Goal: Find specific page/section: Find specific page/section

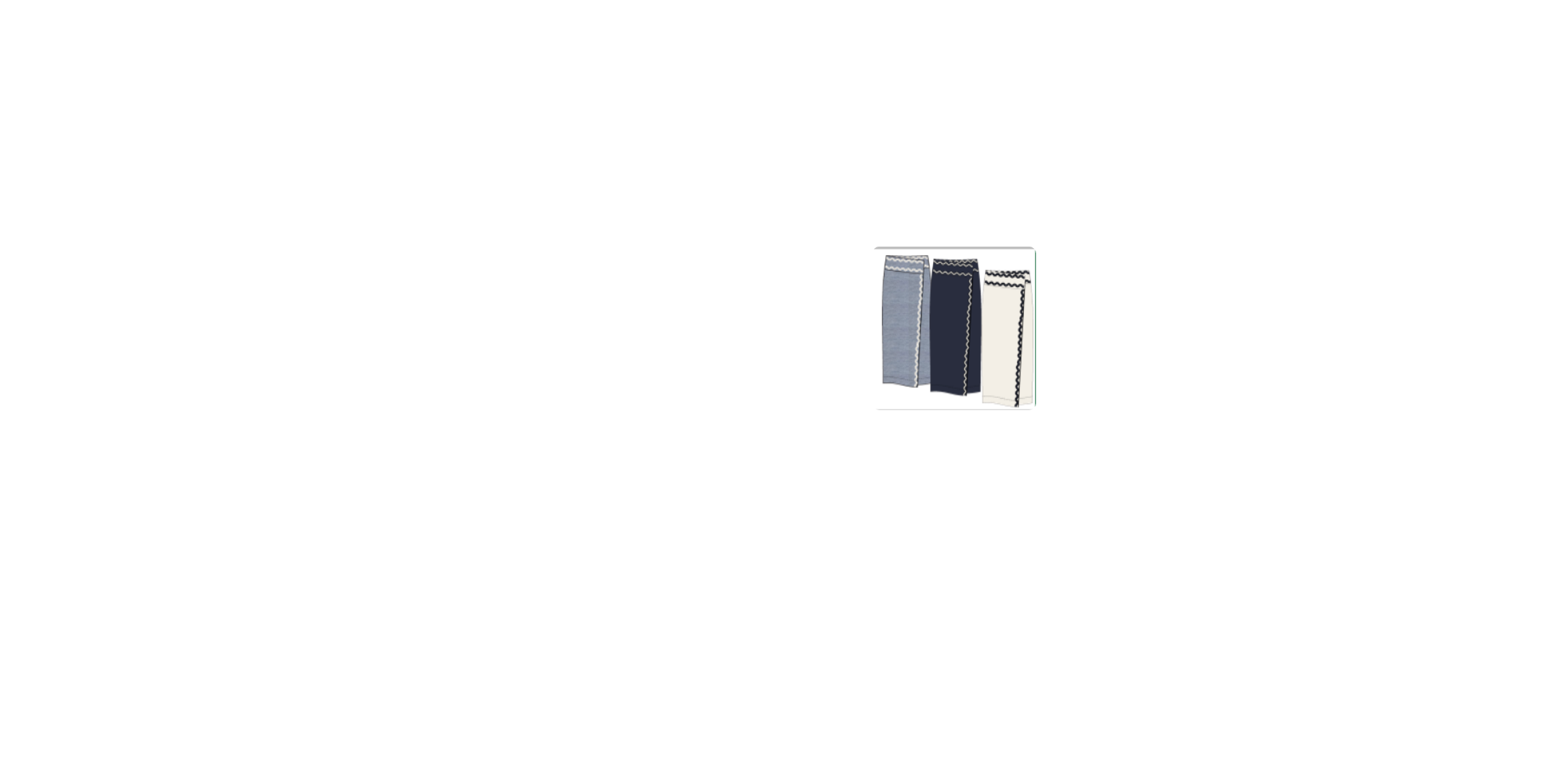
click at [913, 401] on div at bounding box center [784, 405] width 1546 height 691
click at [501, 311] on div at bounding box center [784, 405] width 1546 height 691
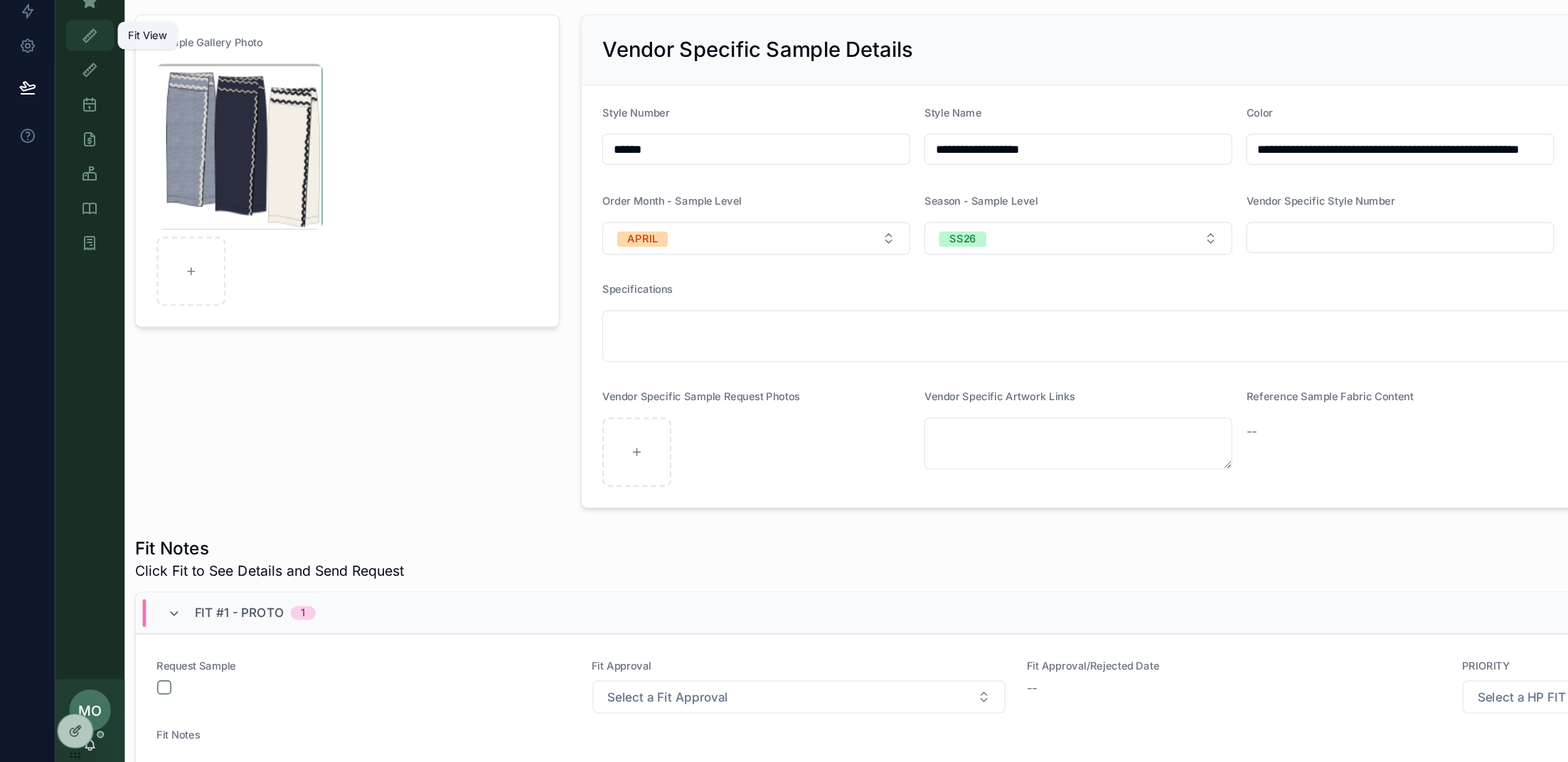
click at [74, 163] on icon "scrollable content" at bounding box center [74, 165] width 15 height 15
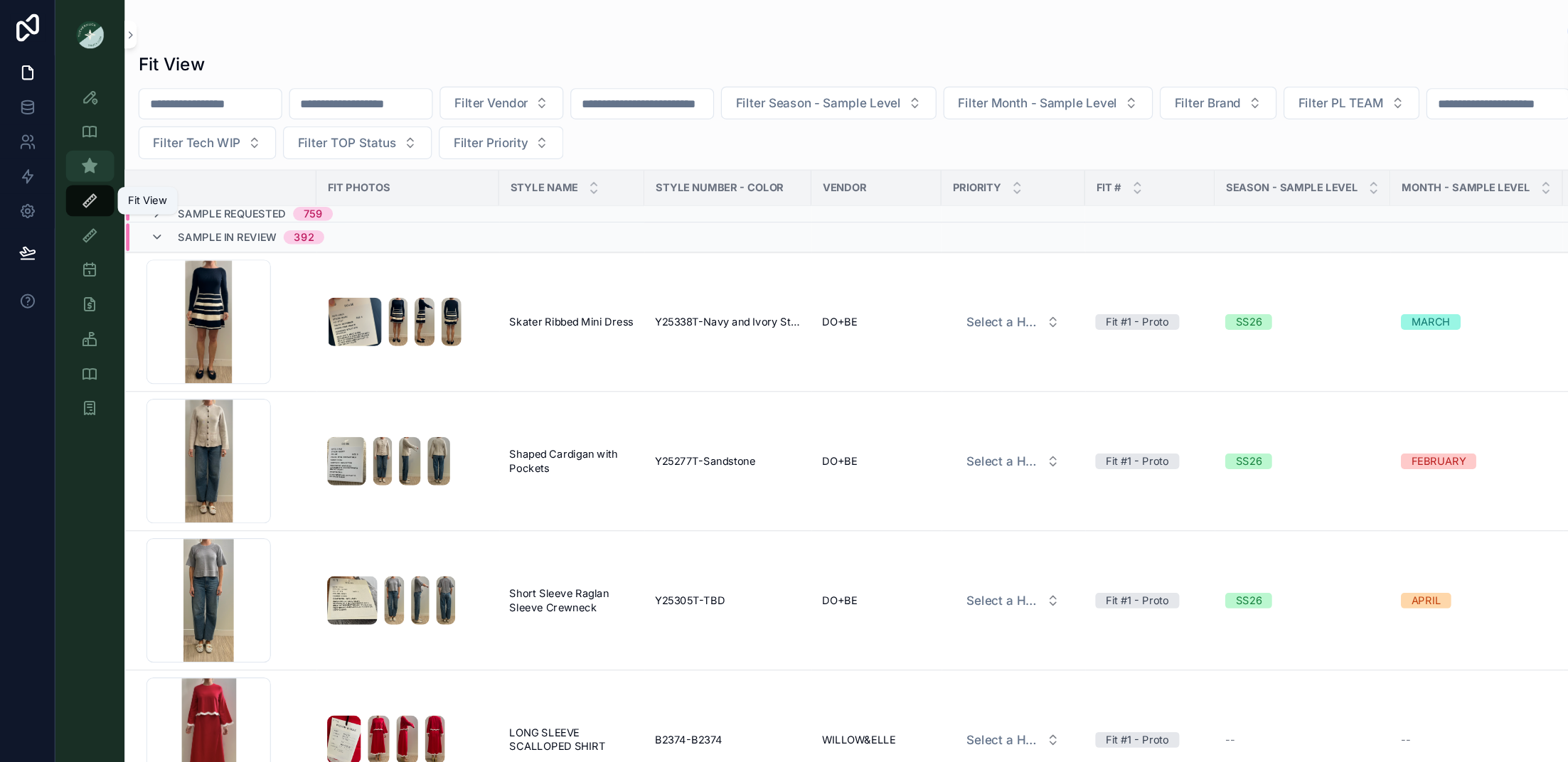
click at [65, 129] on div "Sample (MPN) View" at bounding box center [74, 137] width 23 height 23
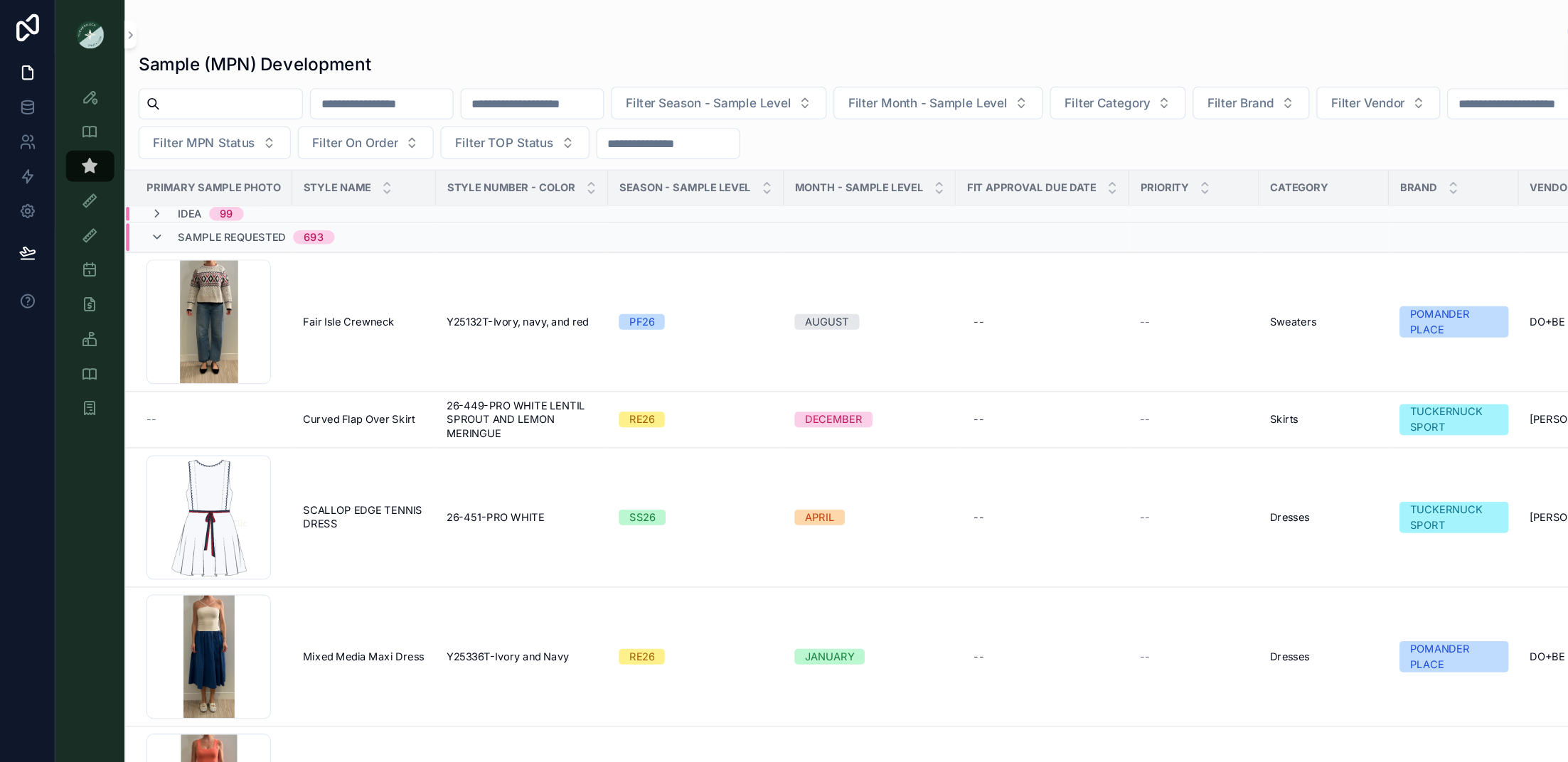
click at [158, 91] on input "scrollable content" at bounding box center [190, 85] width 117 height 20
type input "*******"
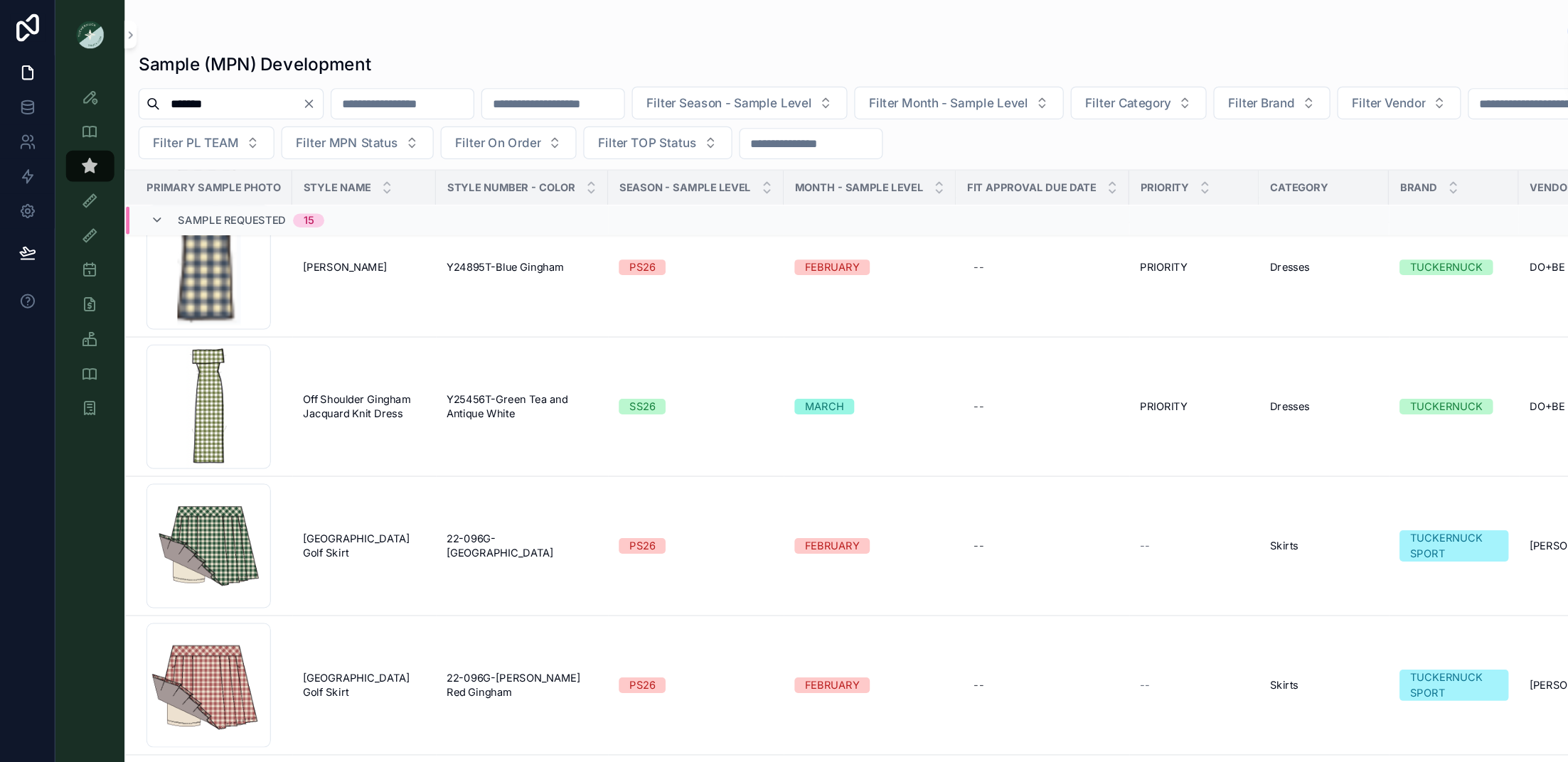
scroll to position [416, 0]
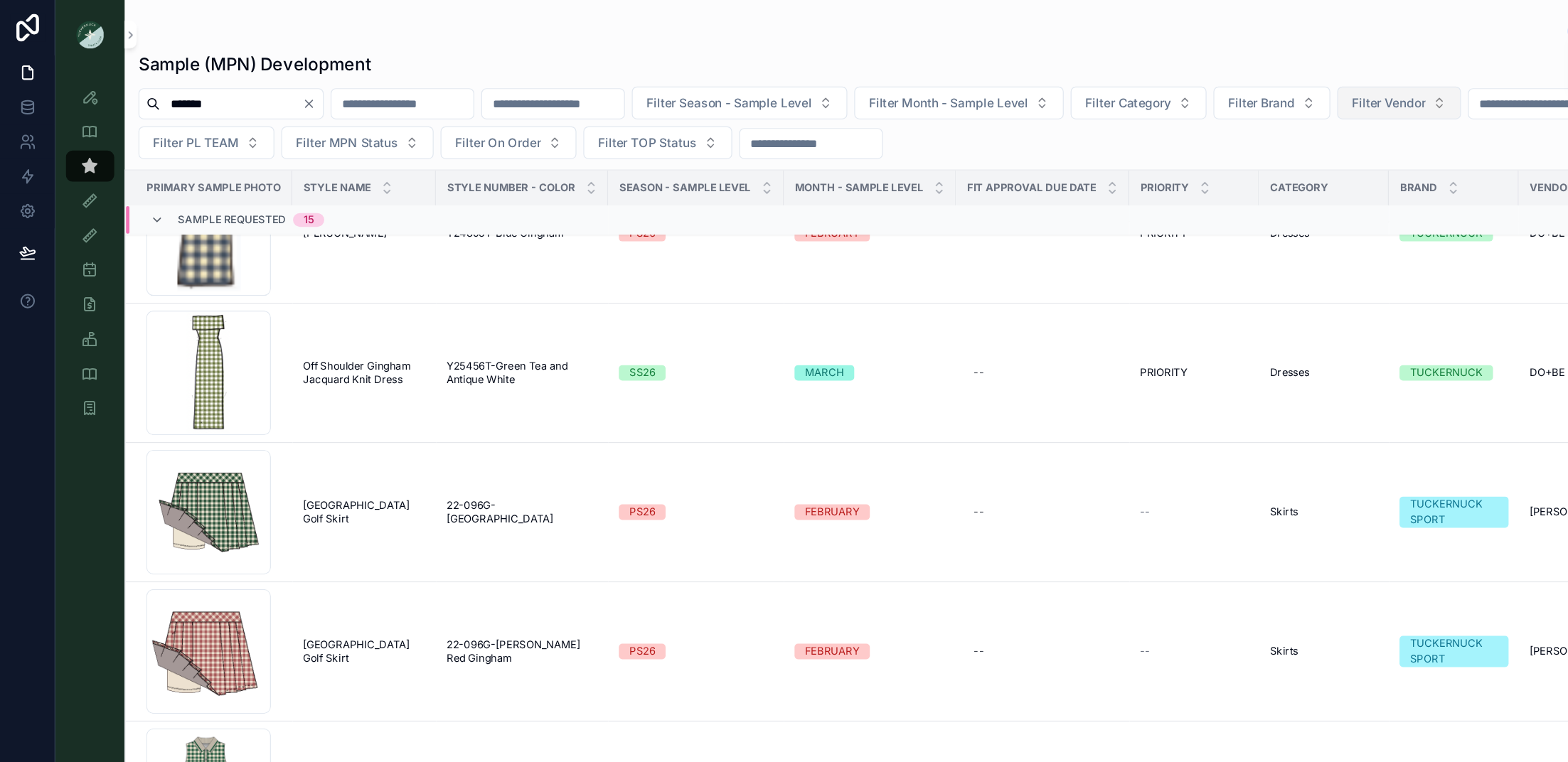
click at [1201, 91] on button "Filter Vendor" at bounding box center [1150, 84] width 101 height 27
type input "****"
click at [1170, 140] on span "WILLOW&ELLE" at bounding box center [1143, 142] width 71 height 15
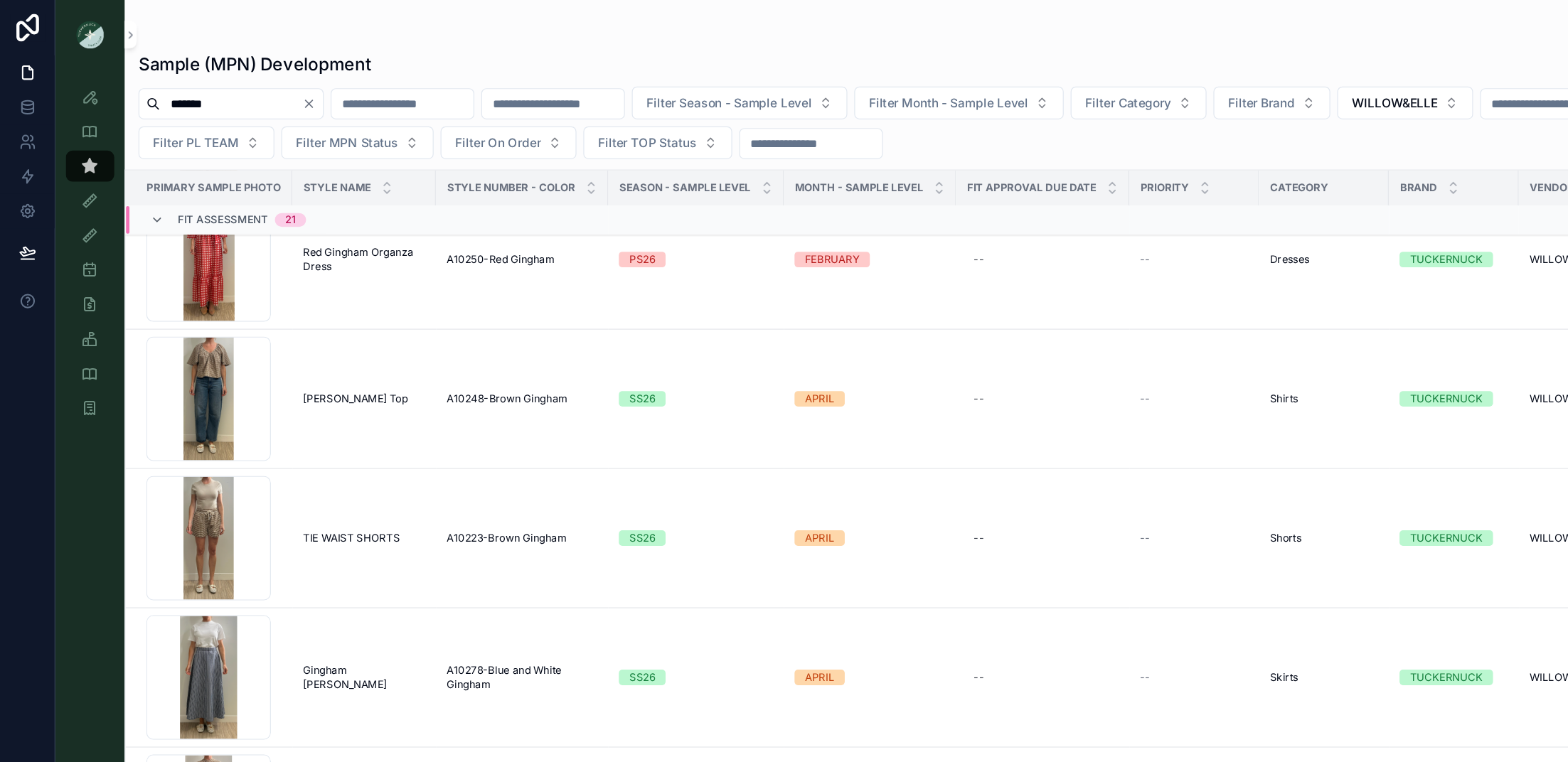
scroll to position [656, 0]
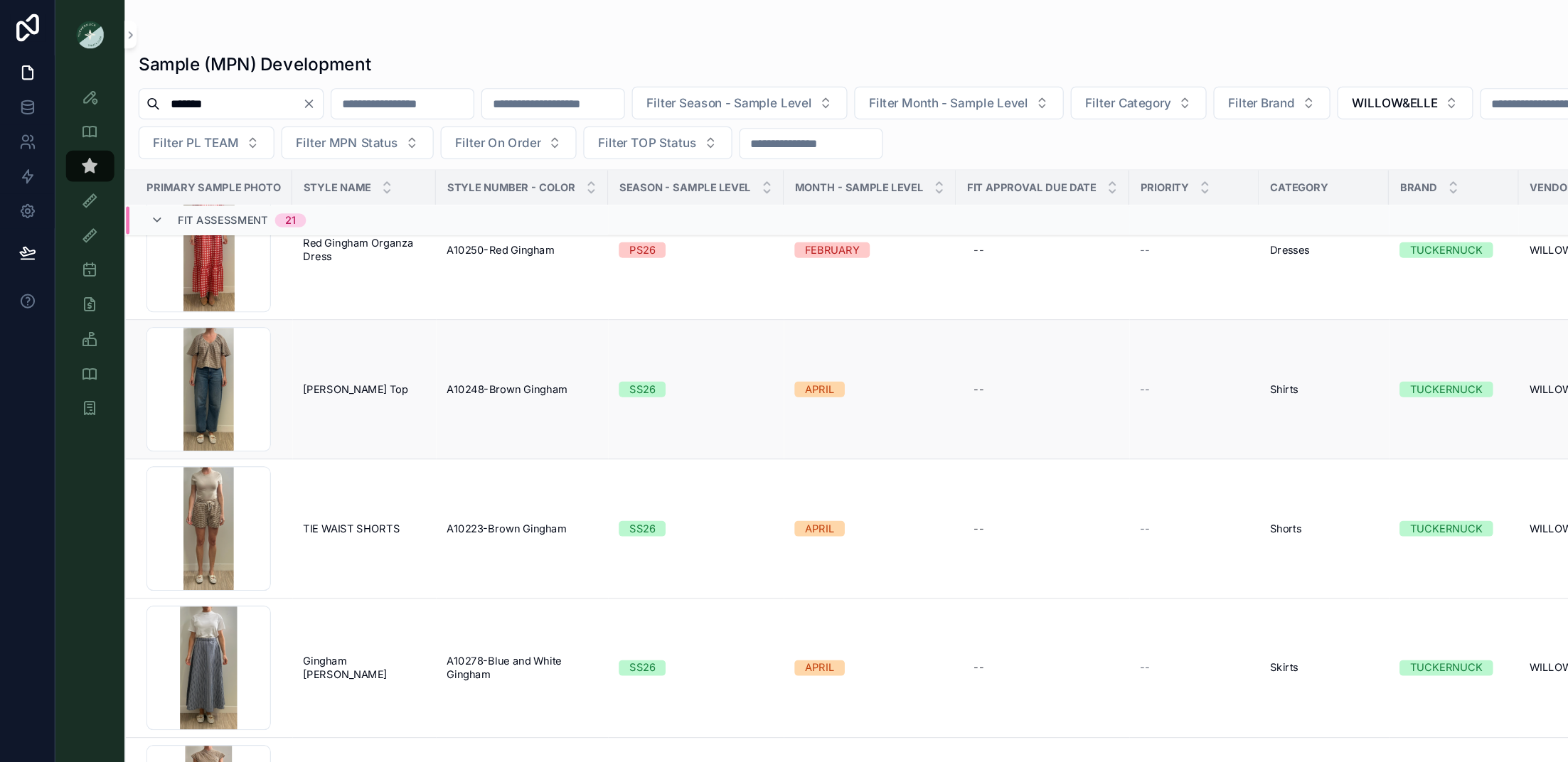
click at [443, 310] on td "A10248-Brown Gingham A10248-Brown Gingham" at bounding box center [429, 320] width 141 height 114
click at [415, 321] on span "A10248-Brown Gingham" at bounding box center [417, 319] width 100 height 12
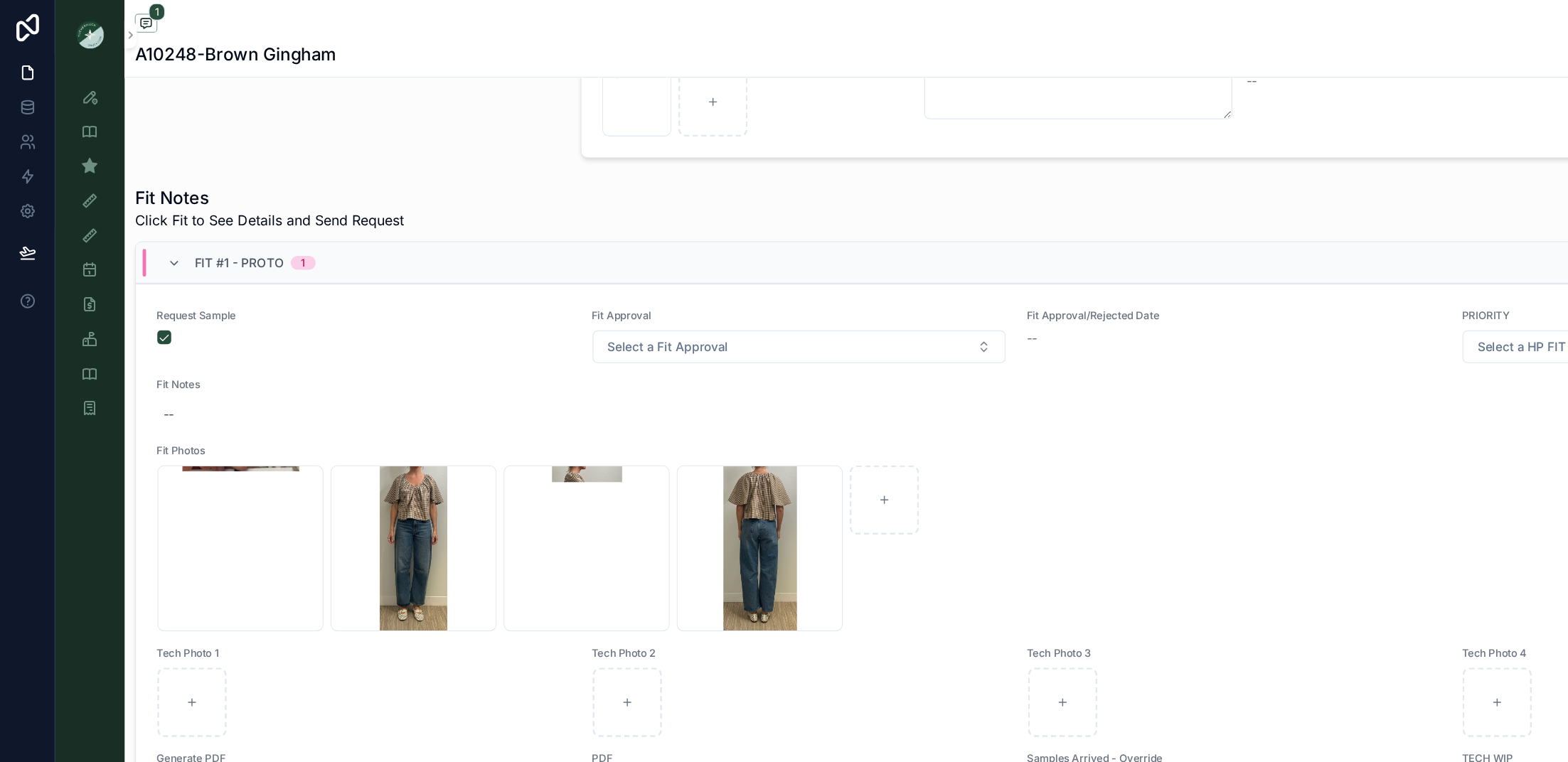
scroll to position [529, 0]
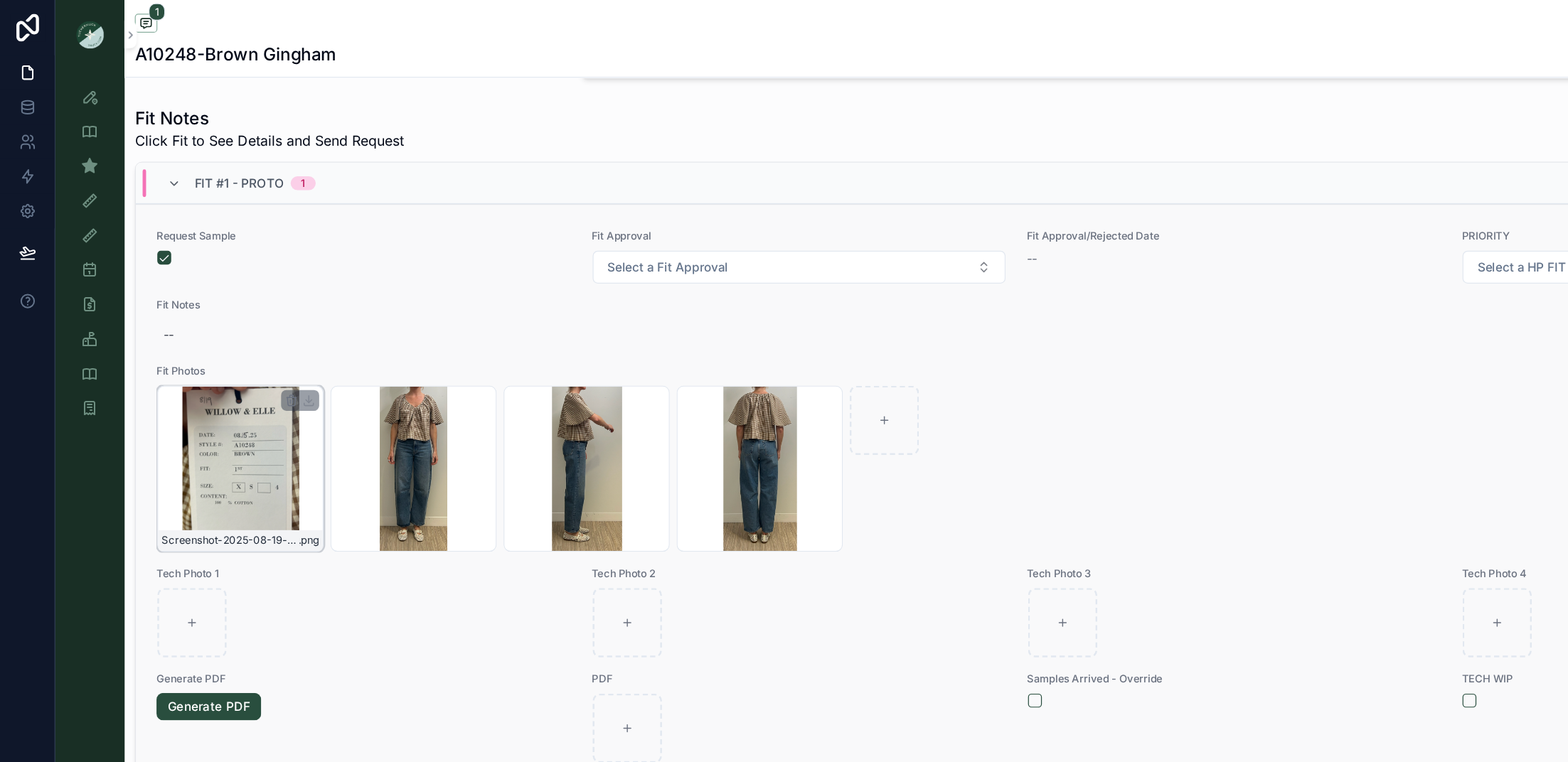
click at [169, 407] on div "Screenshot-2025-08-19-at-4.52.02-PM .png" at bounding box center [198, 385] width 137 height 137
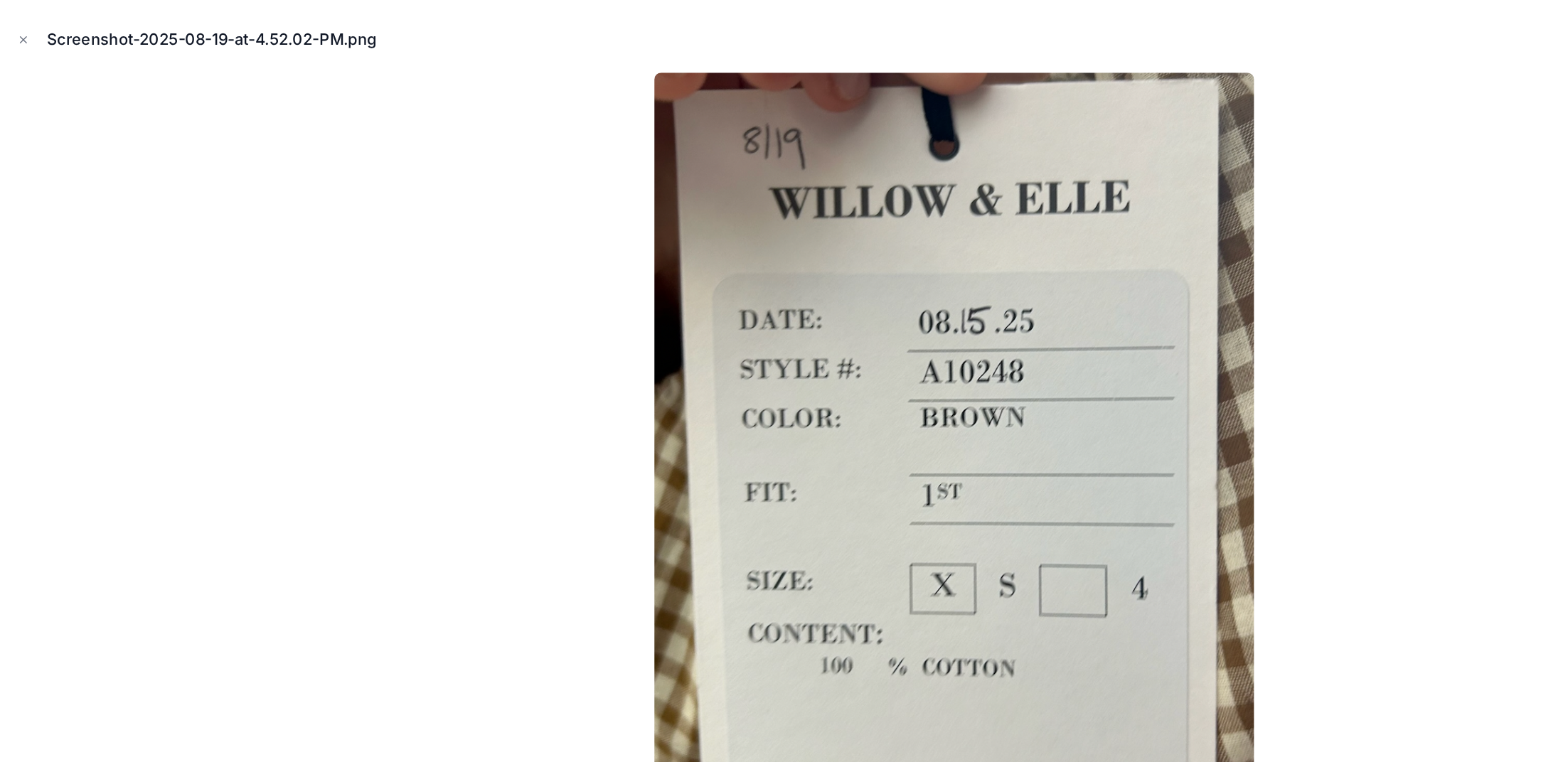
click at [326, 297] on div at bounding box center [784, 405] width 1546 height 691
click at [16, 35] on icon "Close modal" at bounding box center [19, 32] width 10 height 10
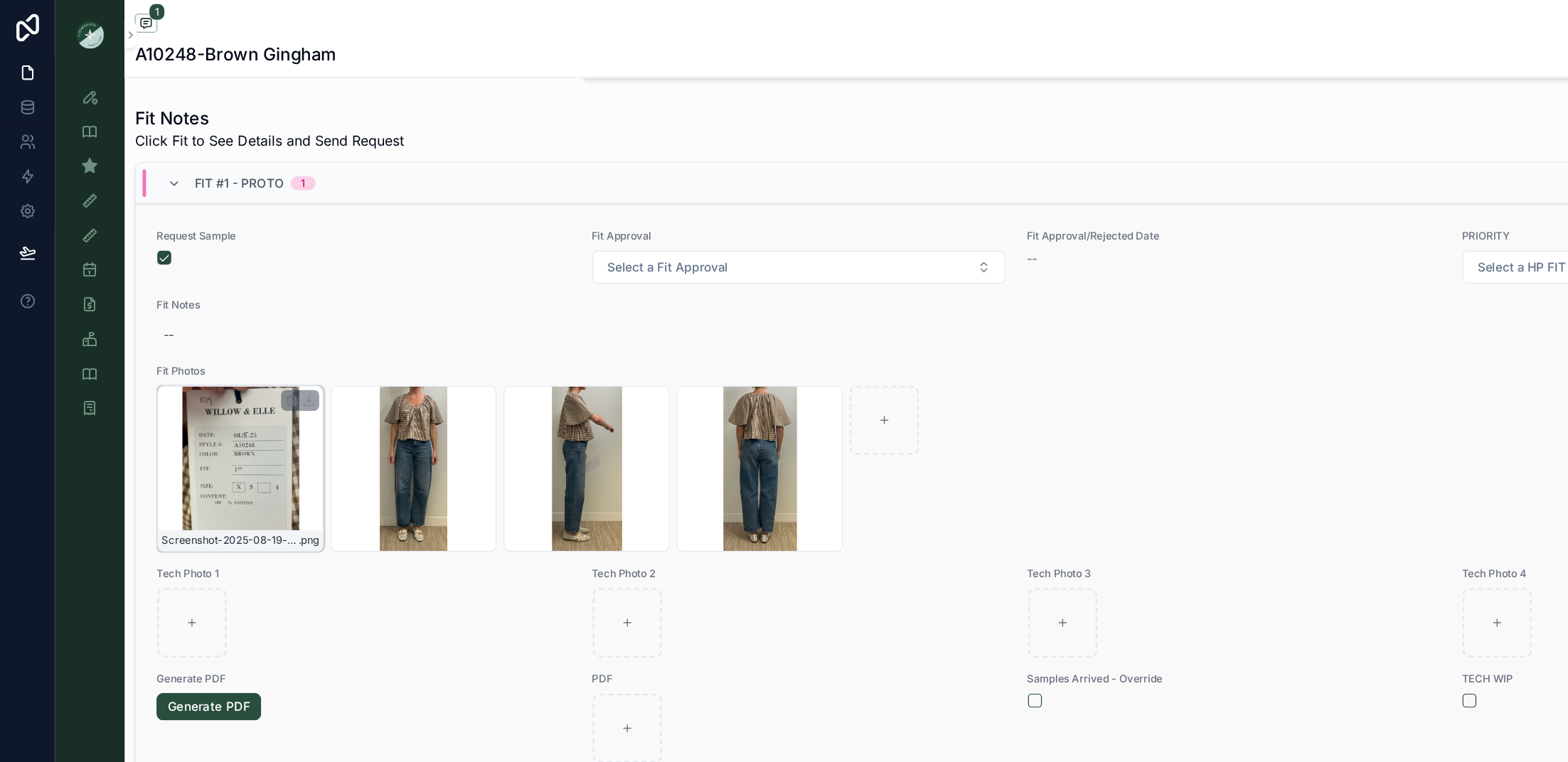
click at [160, 381] on div "Screenshot-2025-08-19-at-4.52.02-PM .png" at bounding box center [198, 385] width 137 height 137
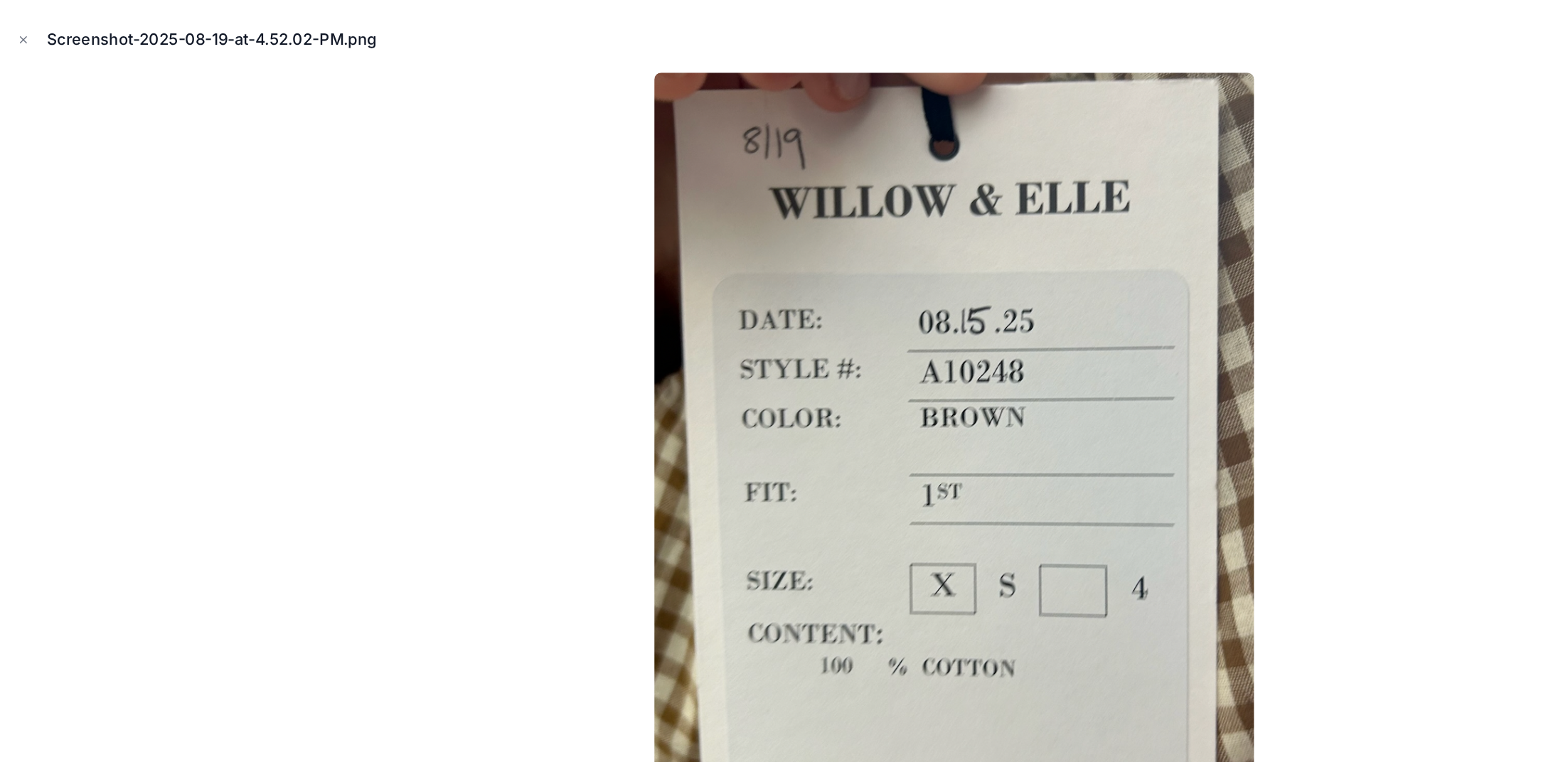
click at [17, 24] on div "Screenshot-2025-08-19-at-4.52.02-PM.png" at bounding box center [784, 33] width 1546 height 43
click at [17, 34] on icon "Close modal" at bounding box center [19, 33] width 5 height 5
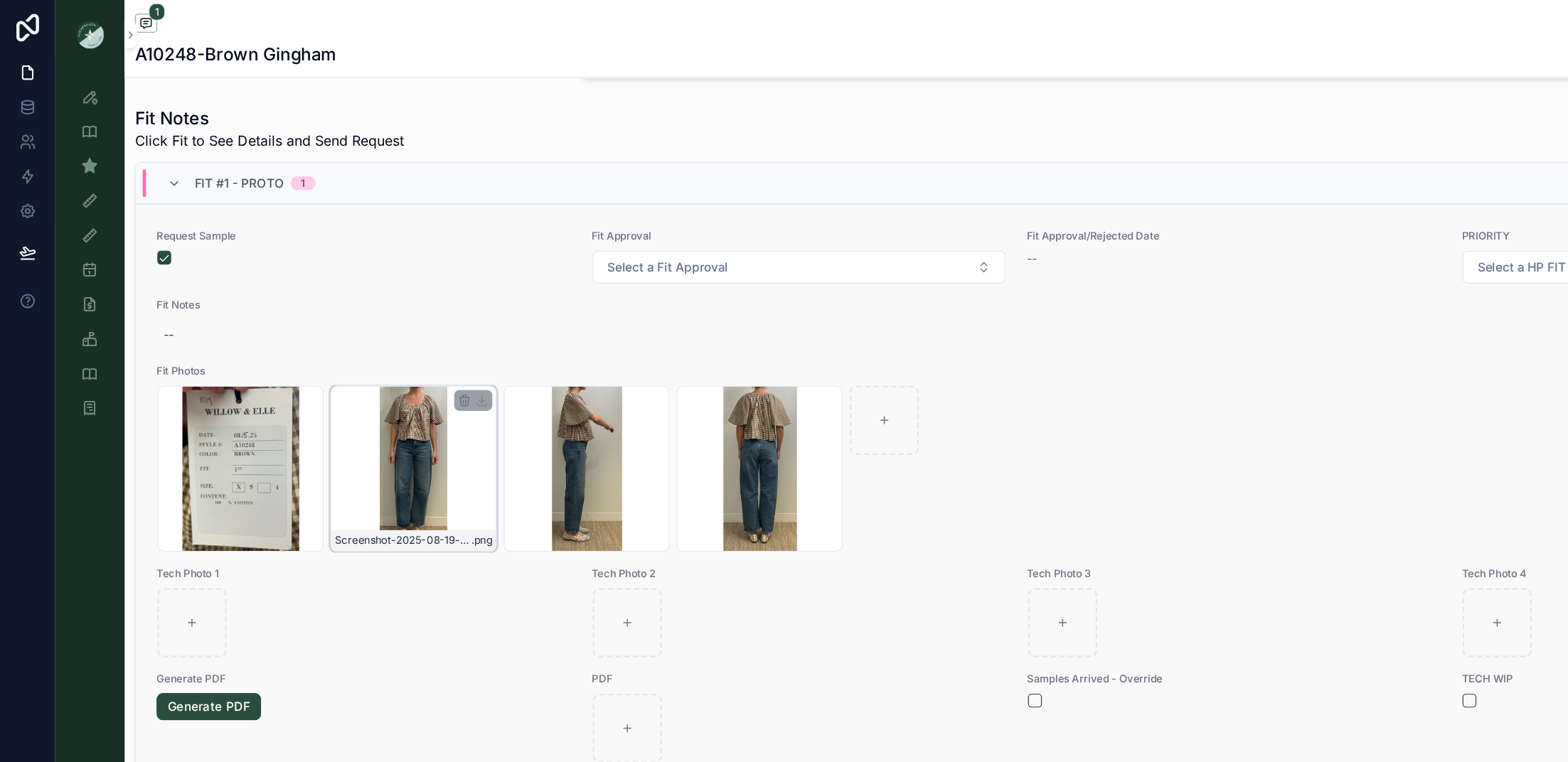
click at [339, 374] on div "Screenshot-2025-08-19-at-4.52.05-PM .png" at bounding box center [340, 385] width 137 height 137
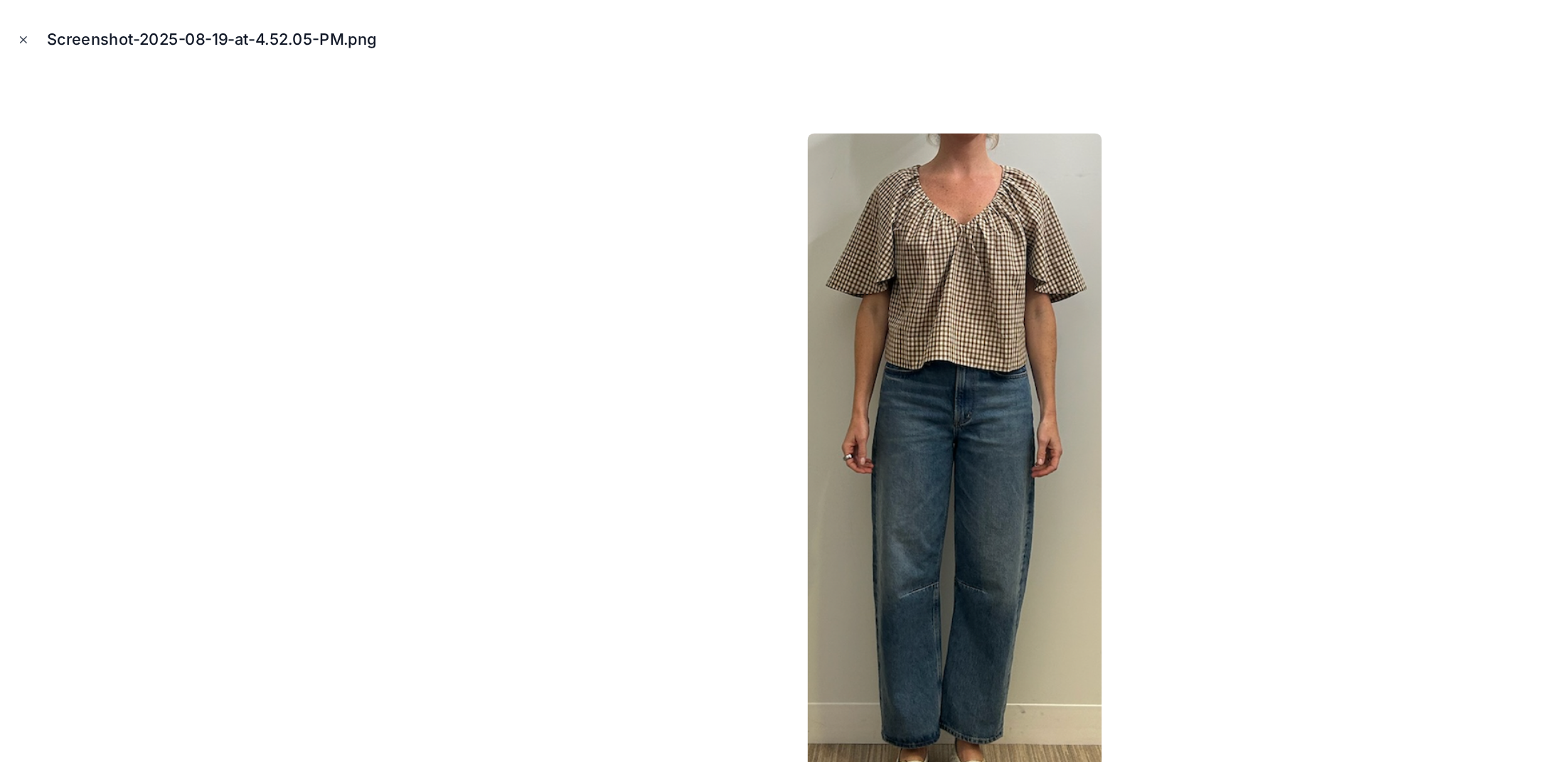
click at [22, 34] on icon "Close modal" at bounding box center [19, 32] width 10 height 10
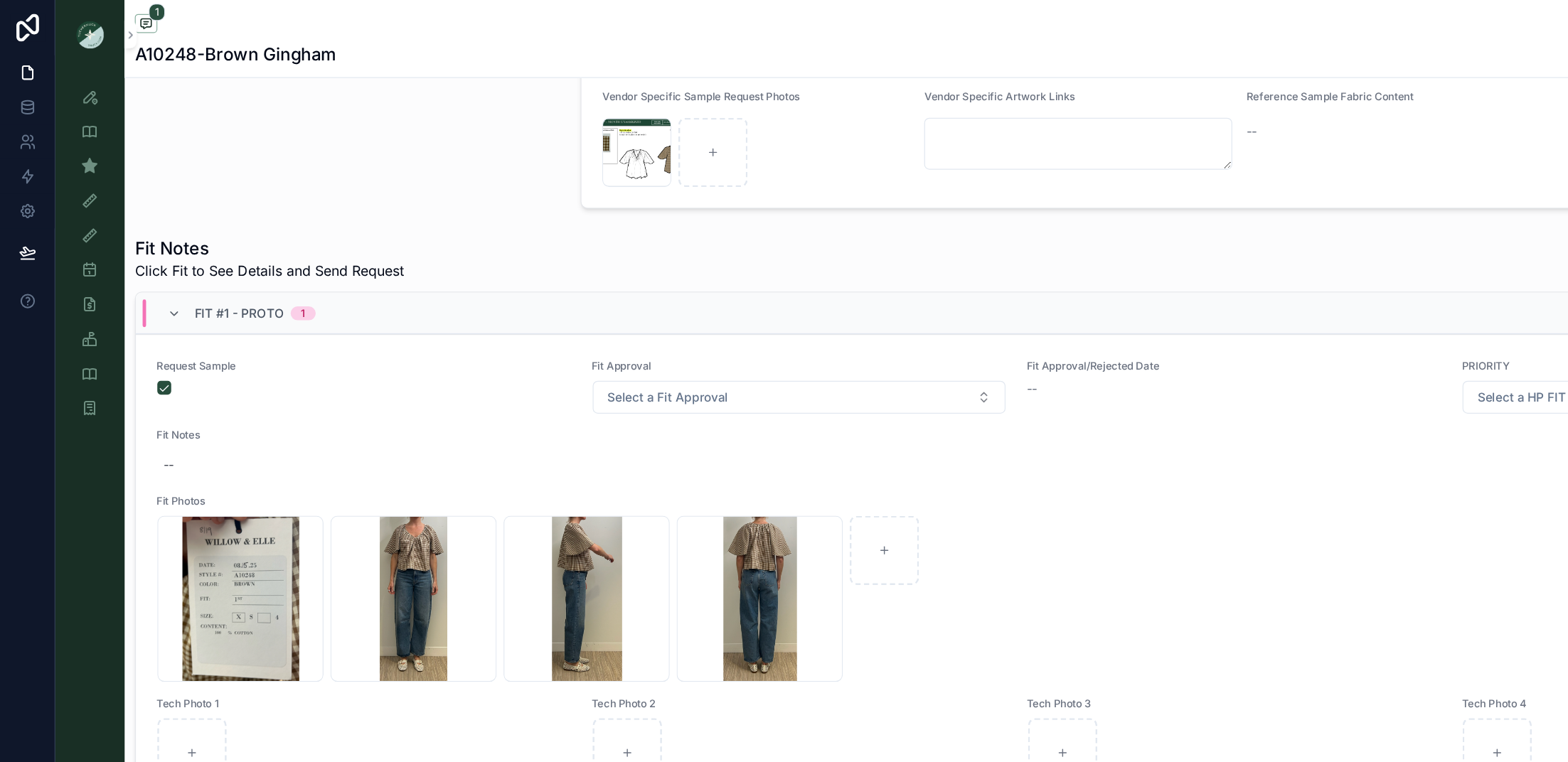
scroll to position [424, 0]
click at [333, 483] on div "Screenshot-2025-08-19-at-4.52.05-PM .png" at bounding box center [340, 491] width 137 height 137
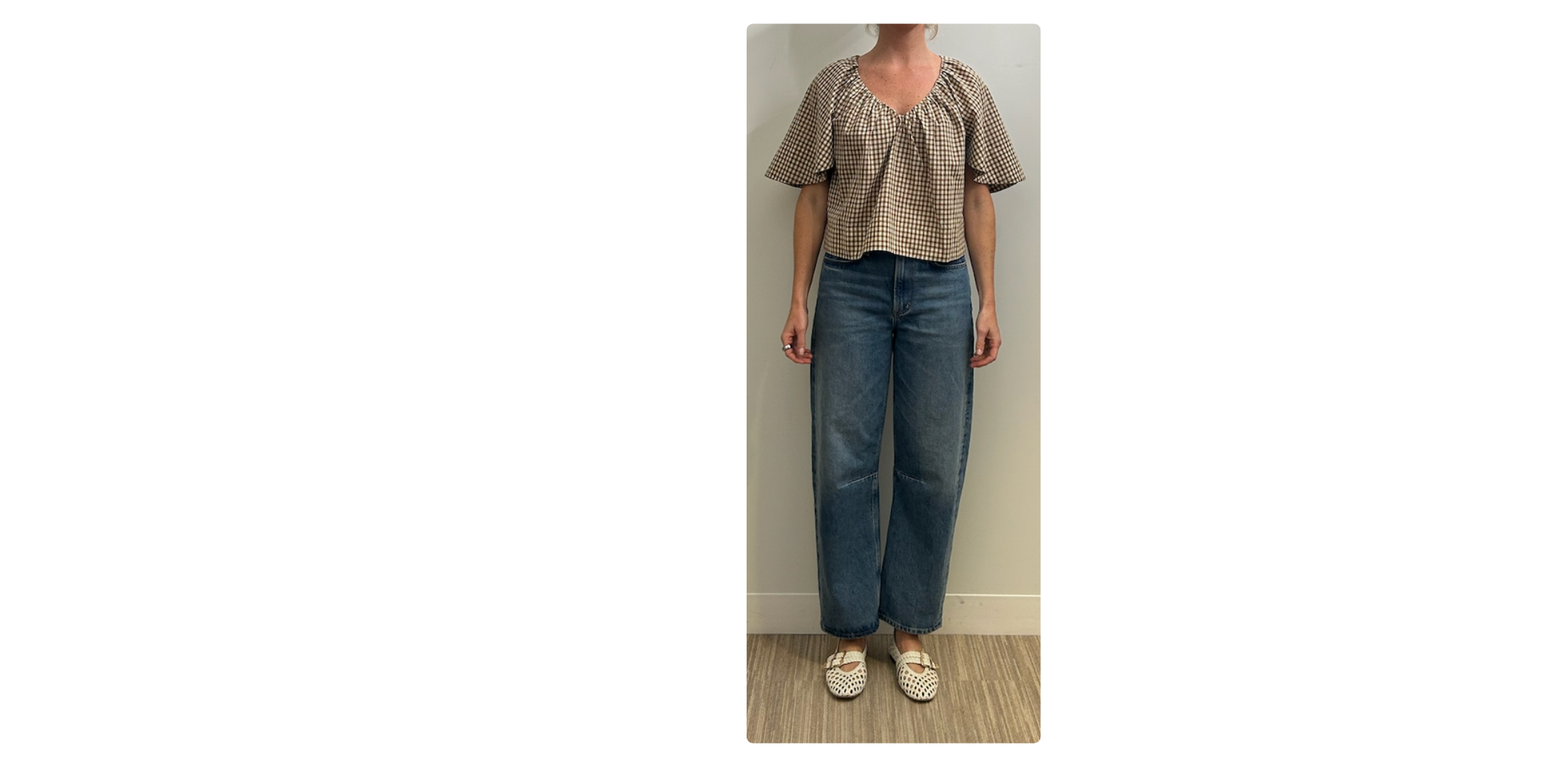
click at [263, 355] on div at bounding box center [784, 405] width 1546 height 691
click at [425, 270] on div at bounding box center [784, 405] width 1546 height 691
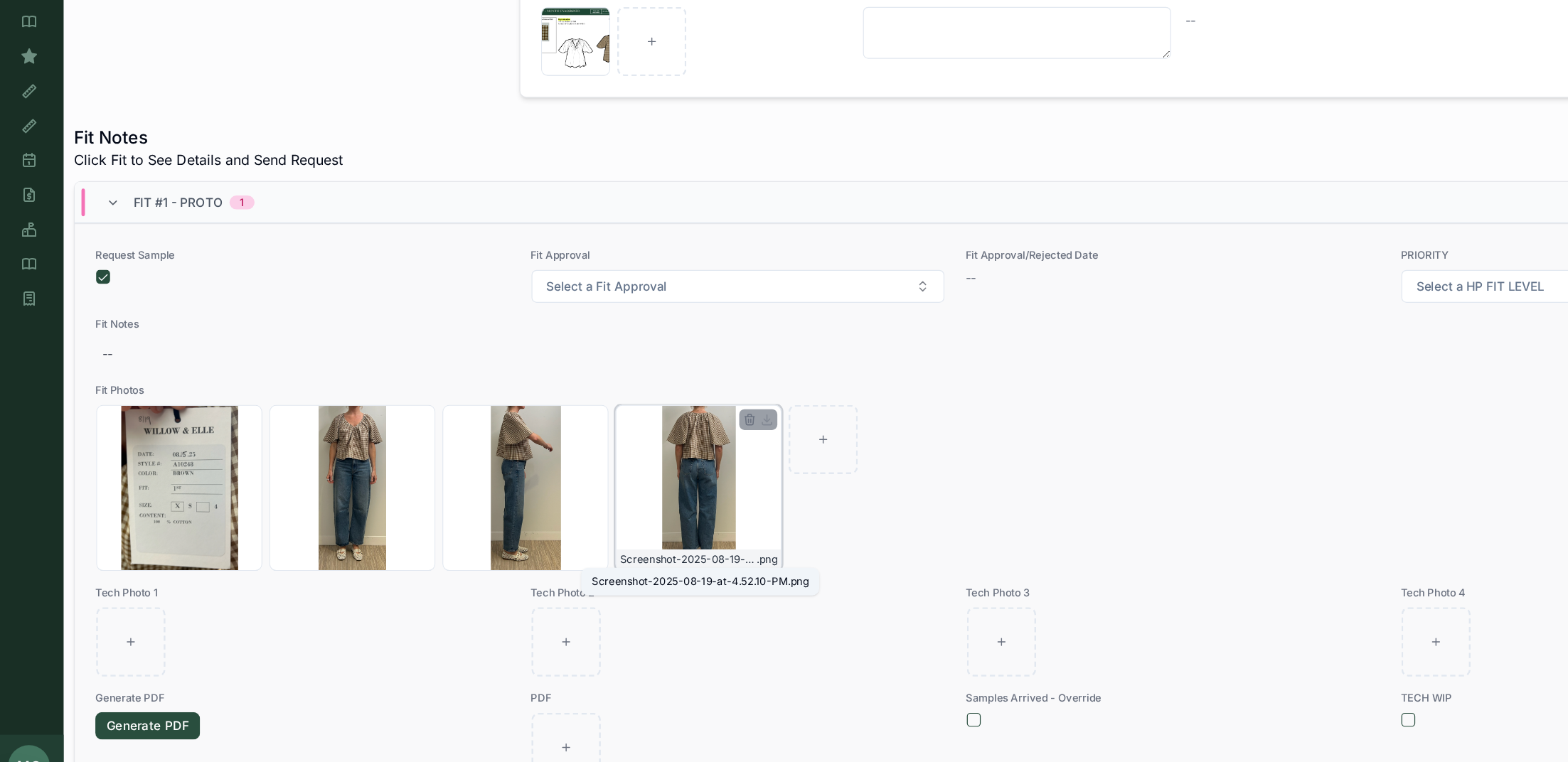
scroll to position [281, 0]
